Goal: Transaction & Acquisition: Purchase product/service

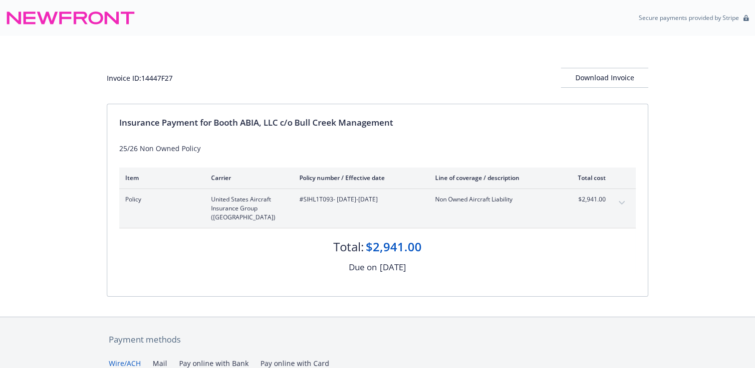
click at [623, 200] on button "expand content" at bounding box center [622, 203] width 16 height 16
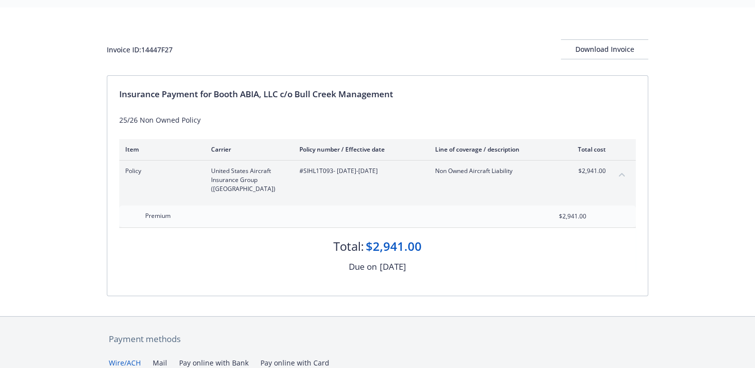
scroll to position [27, 0]
click at [608, 49] on div "Download Invoice" at bounding box center [604, 50] width 87 height 19
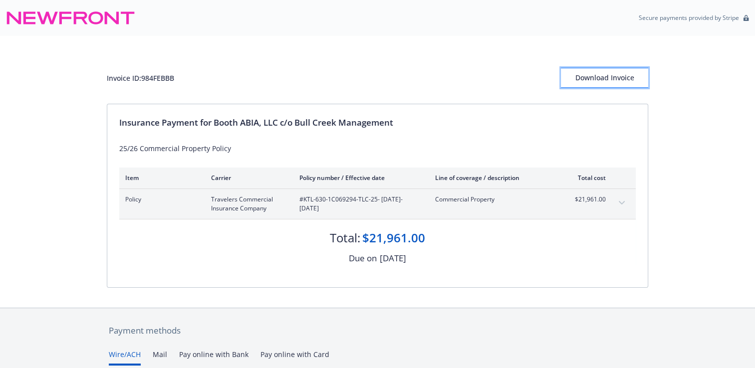
click at [593, 77] on div "Download Invoice" at bounding box center [604, 77] width 87 height 19
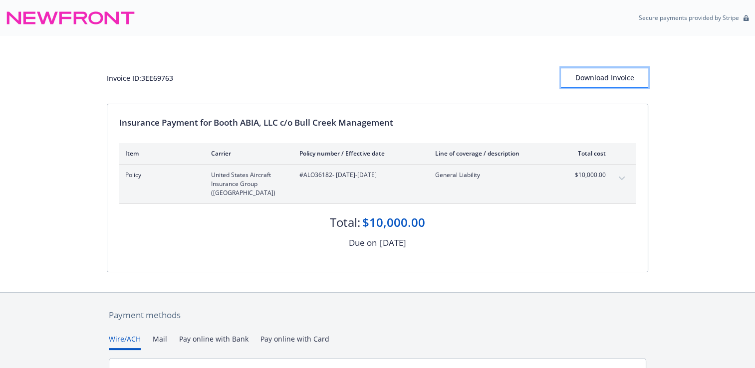
click at [610, 78] on div "Download Invoice" at bounding box center [604, 77] width 87 height 19
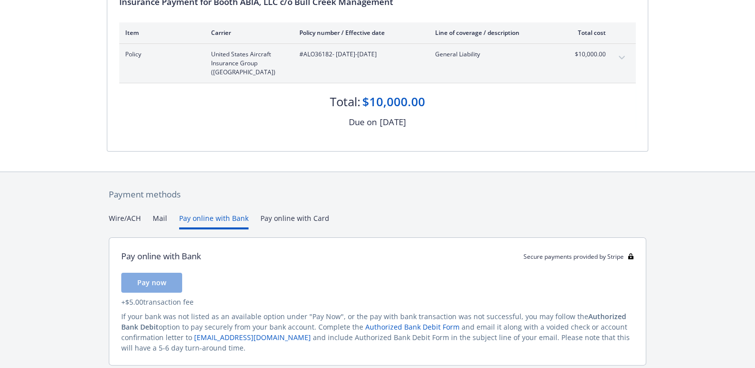
click at [225, 213] on button "Pay online with Bank" at bounding box center [213, 221] width 69 height 16
click at [159, 278] on span "Pay now" at bounding box center [151, 282] width 29 height 9
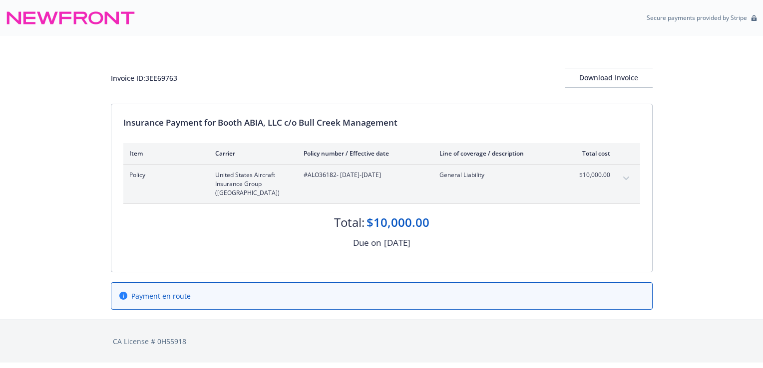
click at [121, 292] on icon at bounding box center [123, 296] width 8 height 8
click at [626, 177] on icon "expand content" at bounding box center [626, 179] width 6 height 4
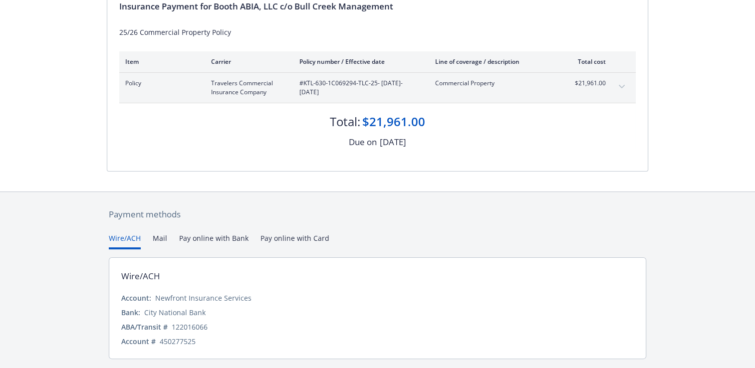
scroll to position [145, 0]
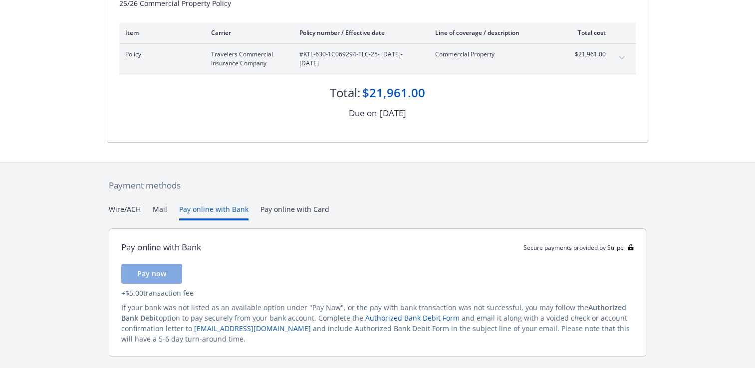
click at [237, 210] on button "Pay online with Bank" at bounding box center [213, 212] width 69 height 16
click at [158, 273] on span "Pay now" at bounding box center [151, 273] width 29 height 9
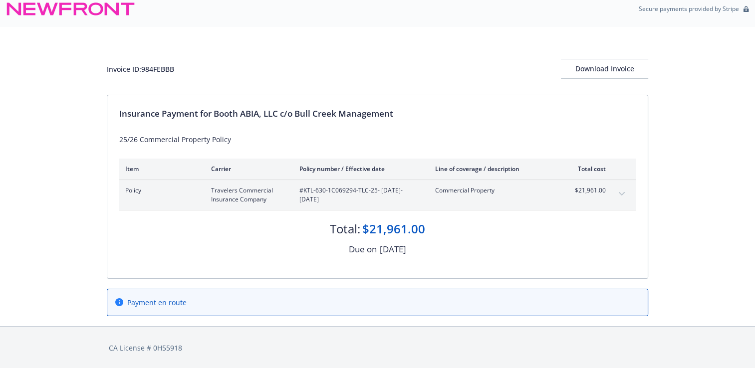
scroll to position [0, 0]
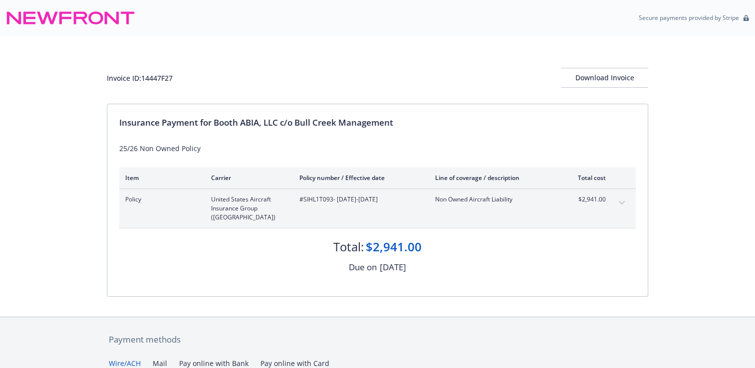
scroll to position [145, 0]
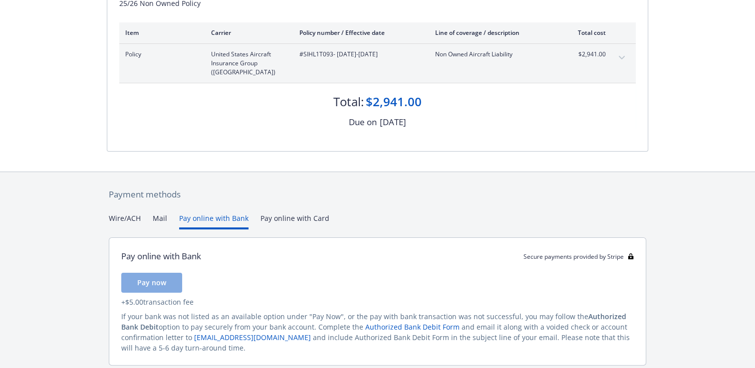
click at [220, 213] on button "Pay online with Bank" at bounding box center [213, 221] width 69 height 16
click at [156, 278] on span "Pay now" at bounding box center [151, 282] width 29 height 9
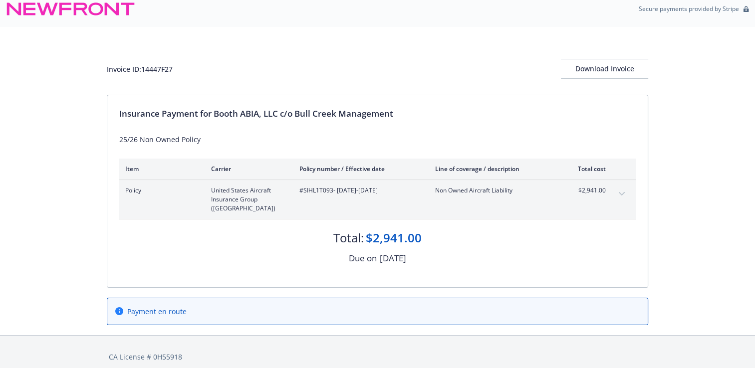
scroll to position [0, 0]
